Goal: Information Seeking & Learning: Find specific fact

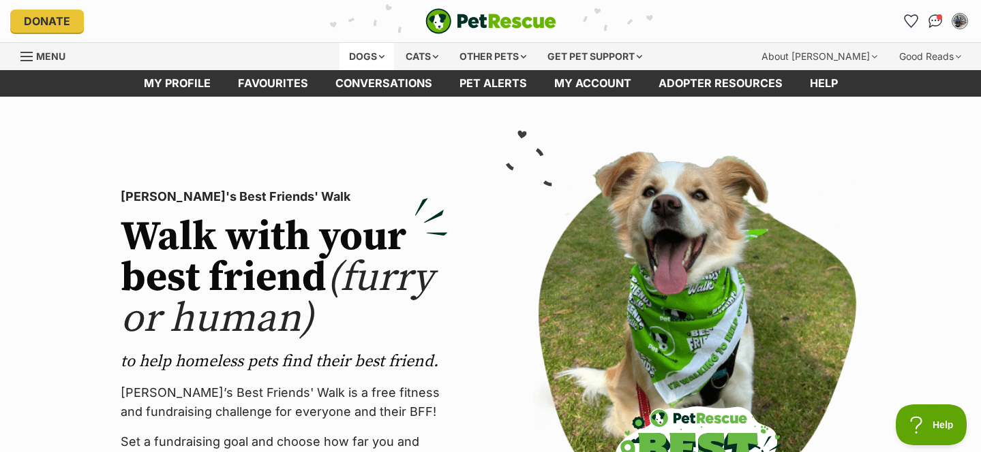
click at [360, 57] on div "Dogs" at bounding box center [366, 56] width 55 height 27
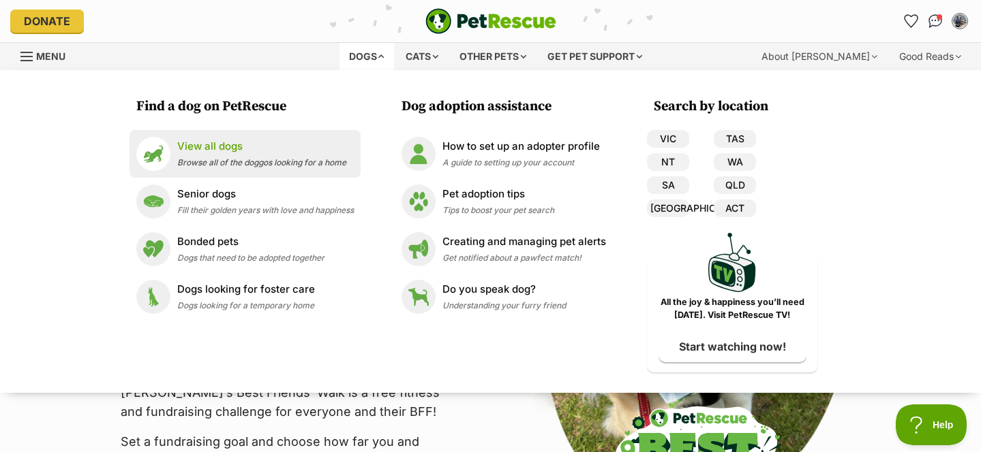
click at [254, 139] on p "View all dogs" at bounding box center [261, 147] width 169 height 16
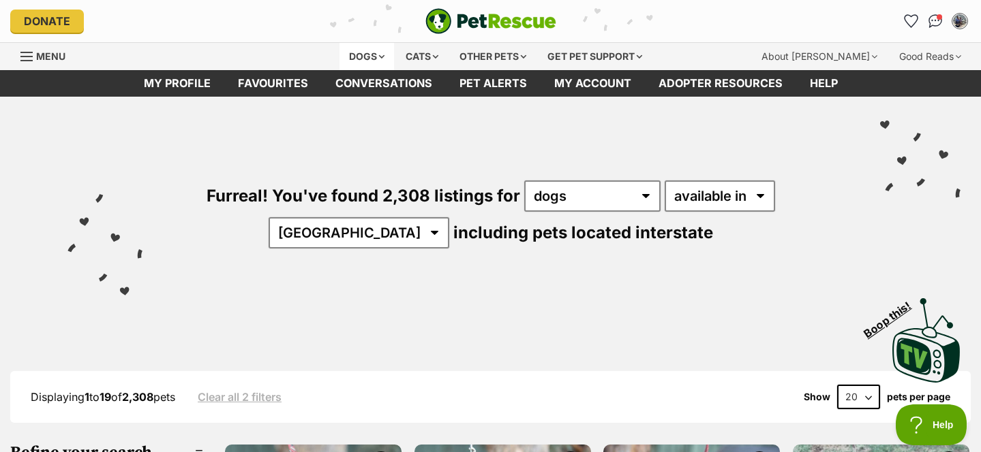
click at [368, 59] on div "Dogs" at bounding box center [366, 56] width 55 height 27
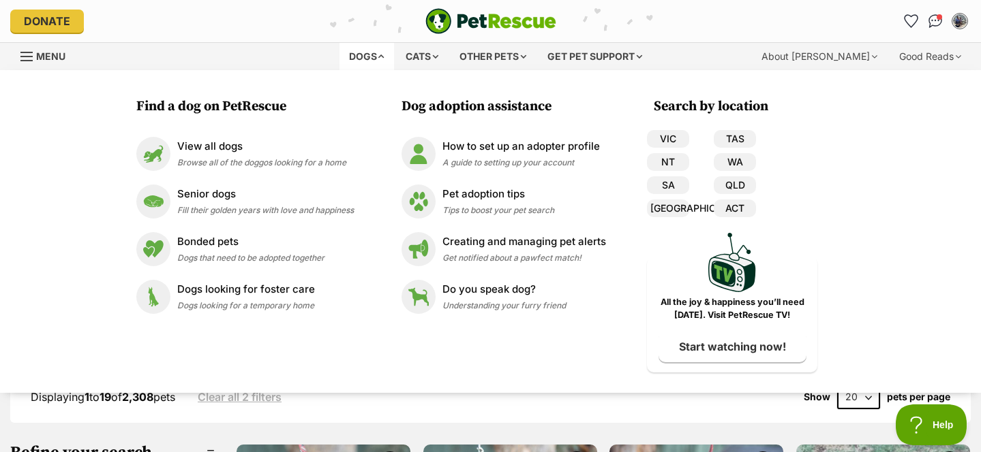
click at [731, 19] on div "My account Lianne Bissell Edit profile Log out Pet alerts Pet alert matches Acc…" at bounding box center [810, 21] width 320 height 22
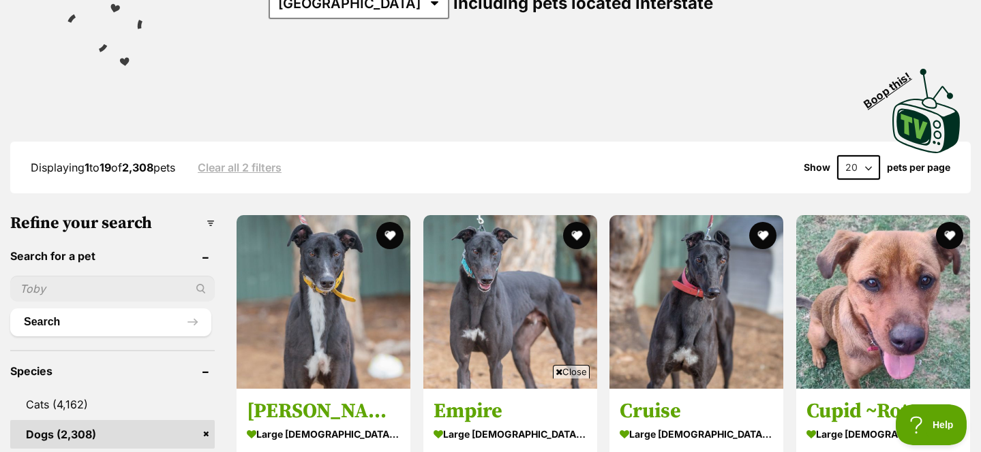
scroll to position [260, 0]
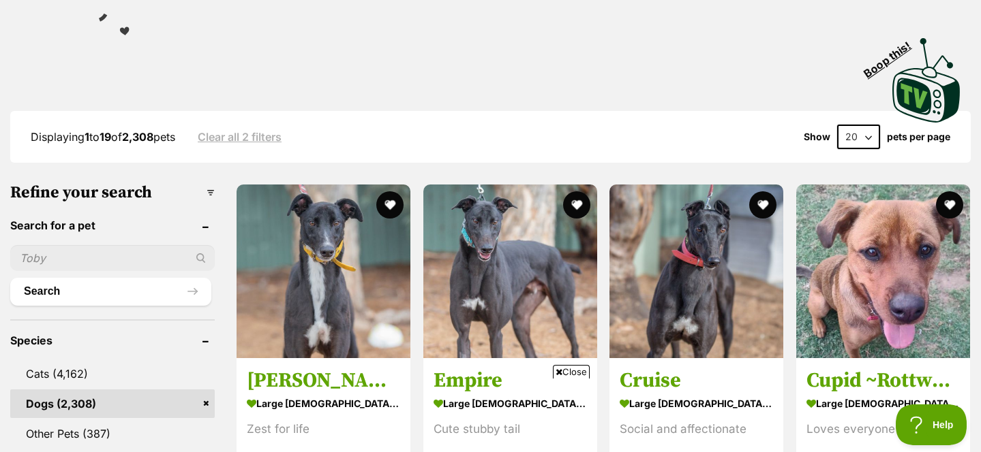
click at [120, 262] on input "text" at bounding box center [112, 258] width 204 height 26
type input "timmy"
click at [10, 278] on button "Search" at bounding box center [110, 291] width 201 height 27
